Goal: Find specific page/section: Find specific page/section

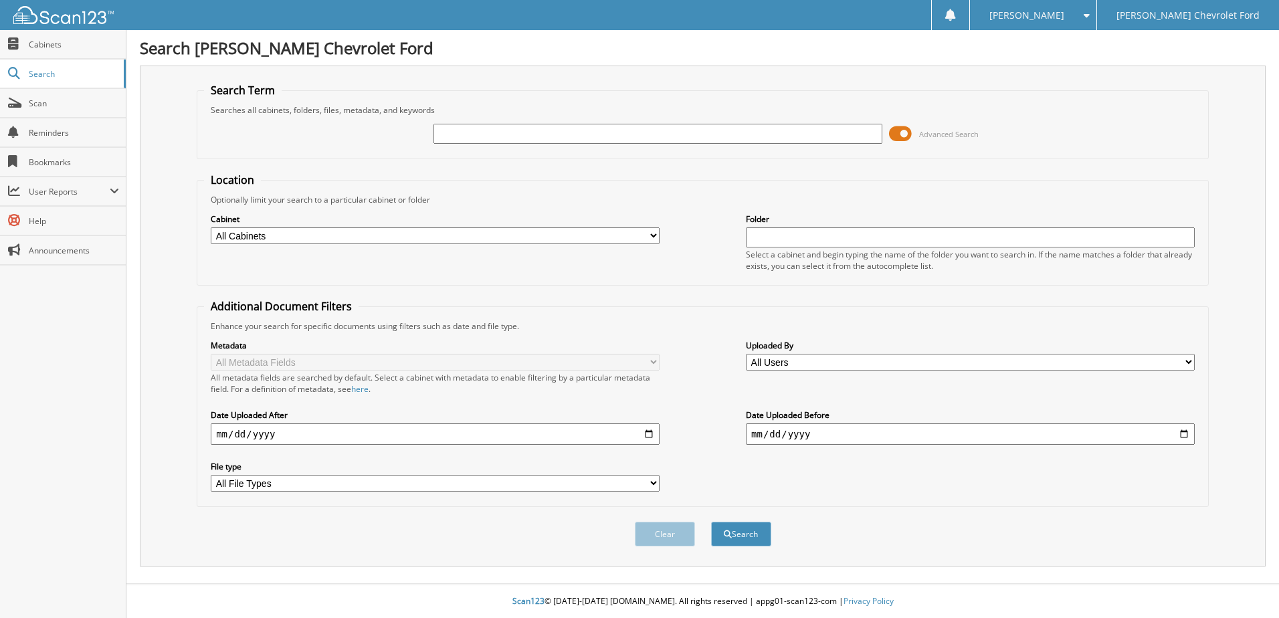
click at [513, 139] on input "text" at bounding box center [657, 134] width 449 height 20
paste input "FP31676A"
type input "FP31676A"
click at [711, 522] on button "Search" at bounding box center [741, 534] width 60 height 25
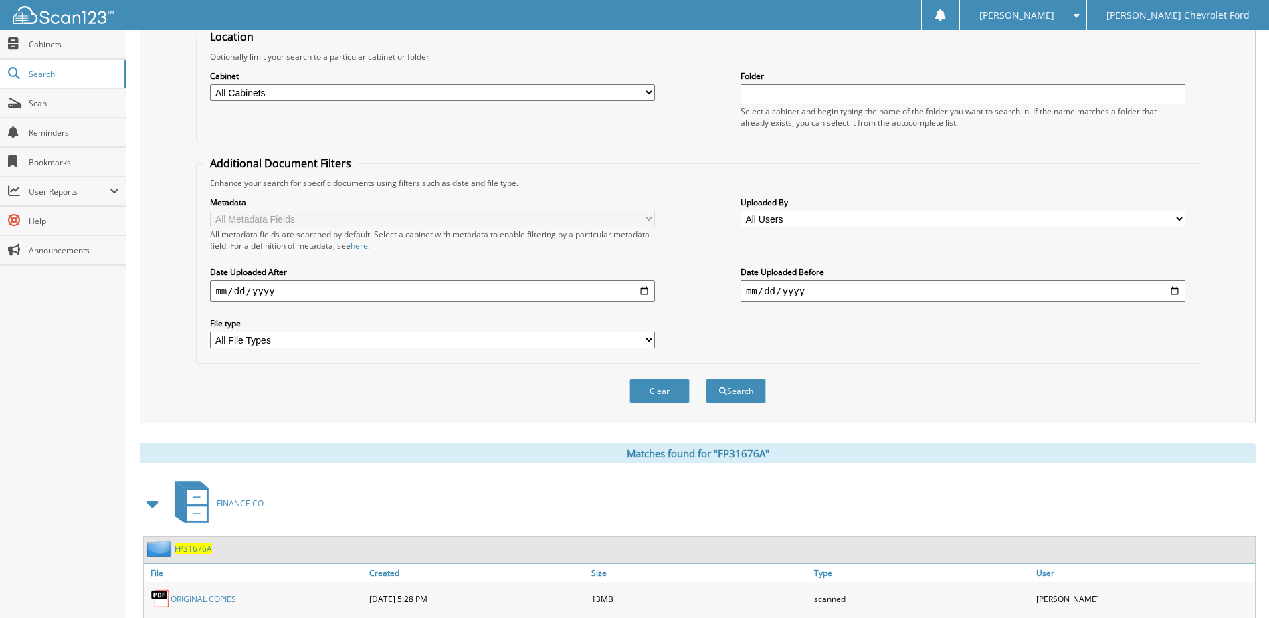
scroll to position [372, 0]
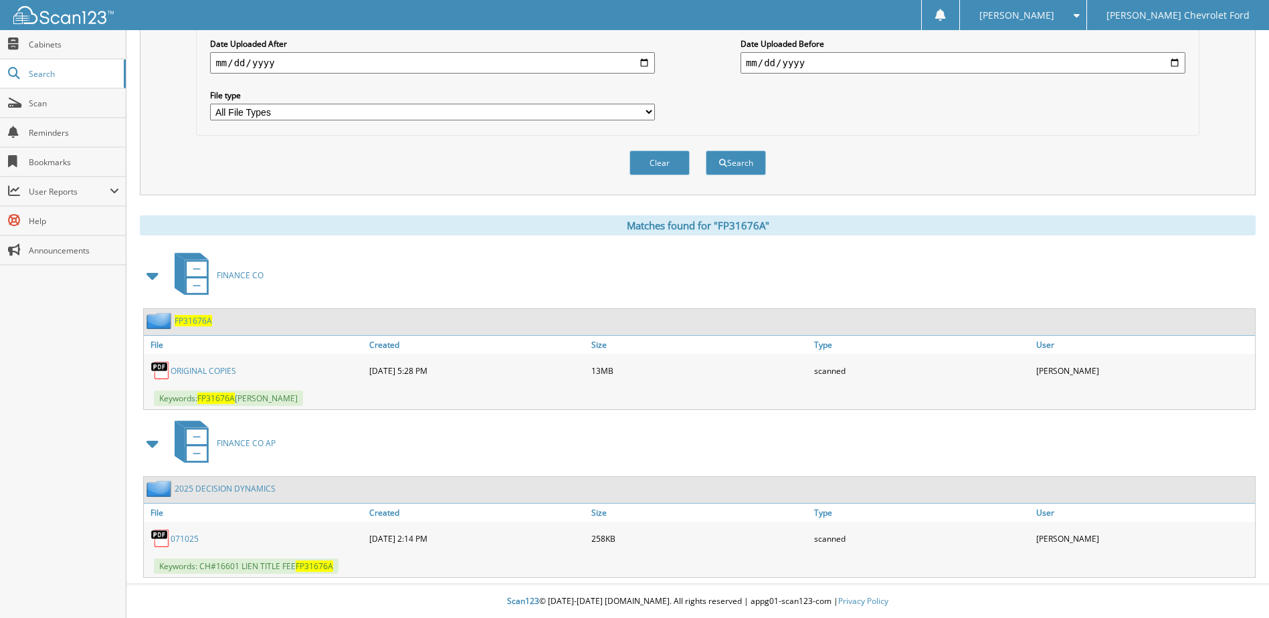
click at [204, 369] on link "ORIGINAL COPIES" at bounding box center [204, 370] width 66 height 11
